Goal: Task Accomplishment & Management: Use online tool/utility

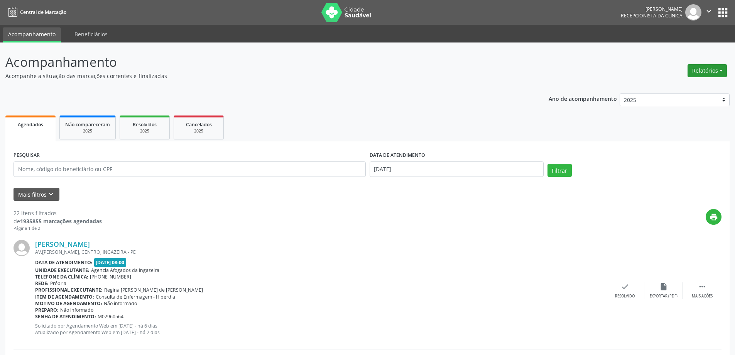
click at [697, 71] on button "Relatórios" at bounding box center [707, 70] width 39 height 13
click at [674, 86] on link "Agendamentos" at bounding box center [685, 87] width 83 height 11
select select "9"
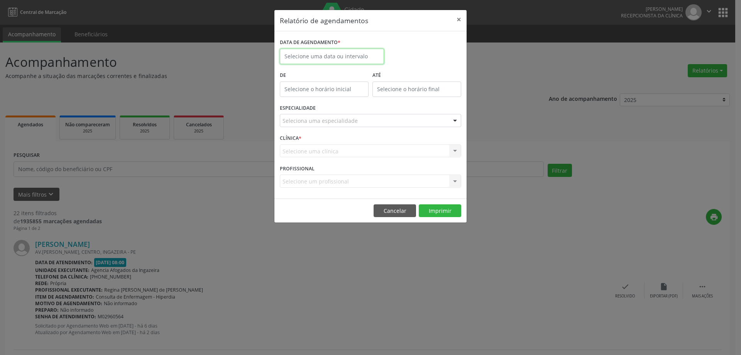
click at [343, 52] on input "text" at bounding box center [332, 56] width 104 height 15
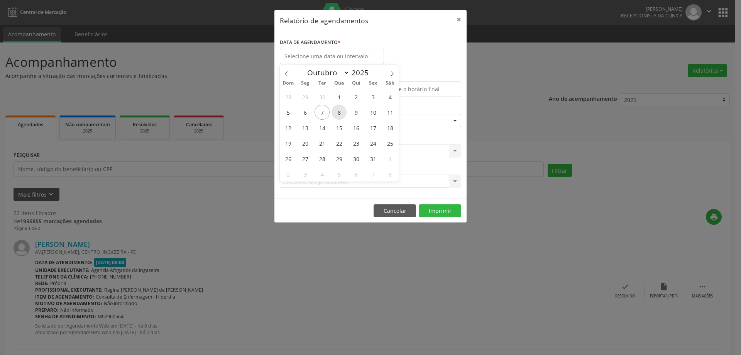
click at [338, 110] on span "8" at bounding box center [338, 112] width 15 height 15
type input "08/10/2025"
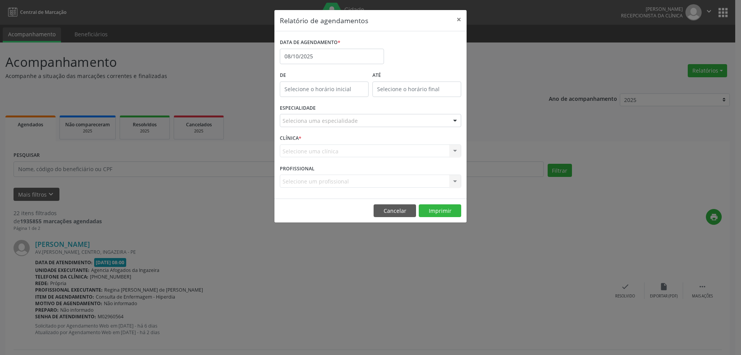
click at [363, 122] on div "Seleciona uma especialidade" at bounding box center [370, 120] width 181 height 13
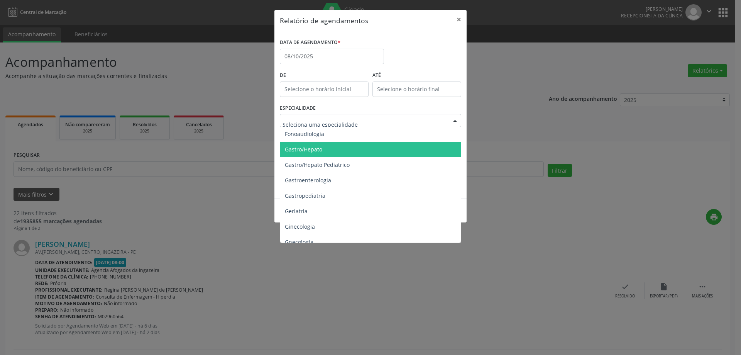
scroll to position [502, 0]
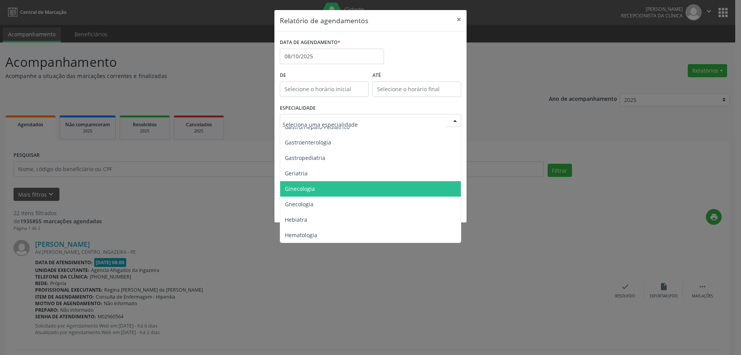
click at [360, 188] on span "Ginecologia" at bounding box center [371, 188] width 182 height 15
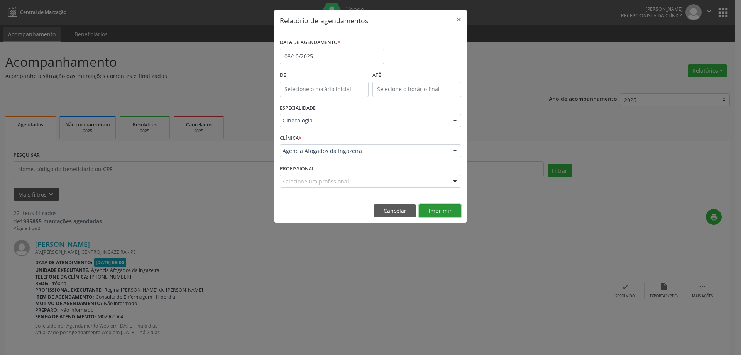
click at [438, 209] on button "Imprimir" at bounding box center [440, 210] width 42 height 13
